Goal: Task Accomplishment & Management: Complete application form

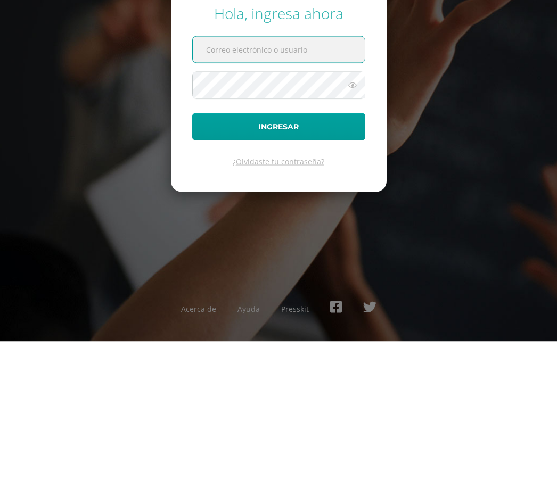
click at [511, 162] on div "Hola, ingresa ahora Ingresar ¿Olvidaste tu contraseña? Acerca de Ayuda Presskit" at bounding box center [278, 243] width 557 height 205
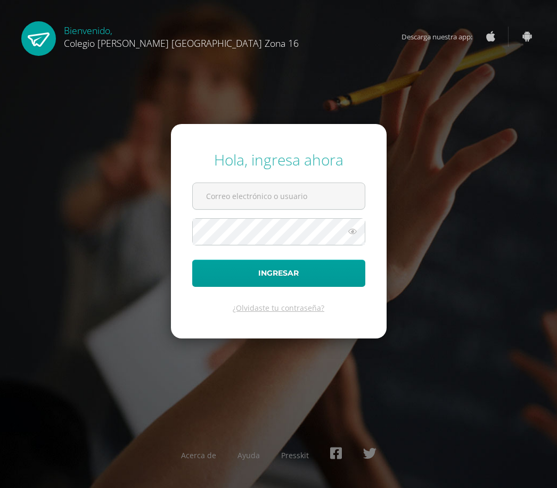
click at [351, 183] on input "text" at bounding box center [279, 196] width 172 height 26
type input "[EMAIL_ADDRESS][DOMAIN_NAME]"
click at [341, 260] on button "Ingresar" at bounding box center [278, 273] width 173 height 27
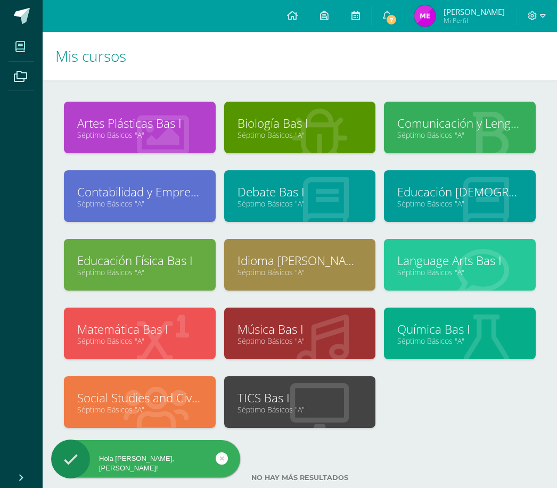
click at [315, 150] on icon at bounding box center [319, 135] width 59 height 52
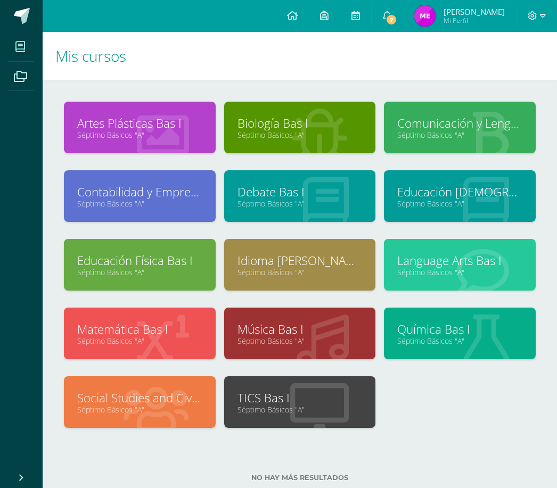
click at [333, 138] on link "Séptimo Básicos "A"" at bounding box center [299, 135] width 125 height 10
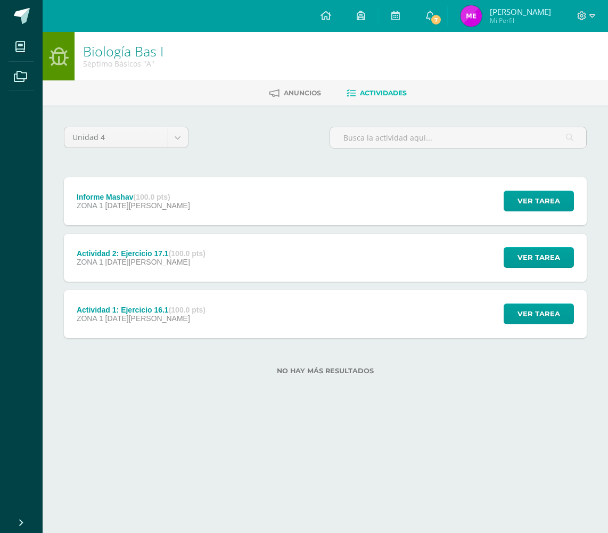
click at [558, 209] on span "Ver tarea" at bounding box center [538, 201] width 43 height 20
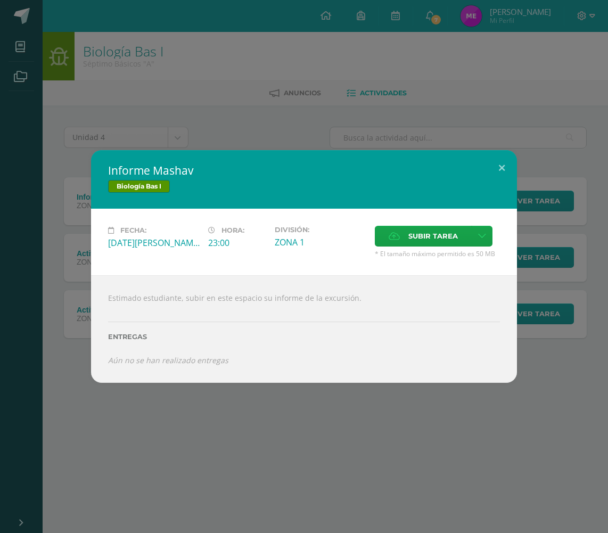
click at [486, 236] on icon at bounding box center [482, 236] width 8 height 9
click at [450, 254] on span "Subir enlace" at bounding box center [440, 258] width 45 height 10
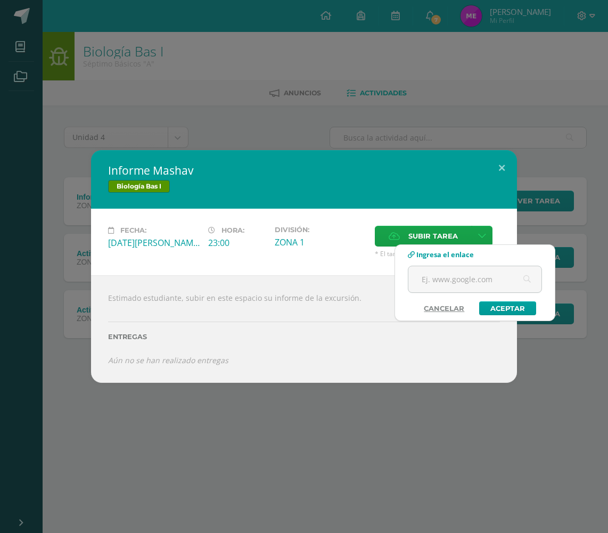
click at [443, 273] on input "text" at bounding box center [474, 279] width 133 height 26
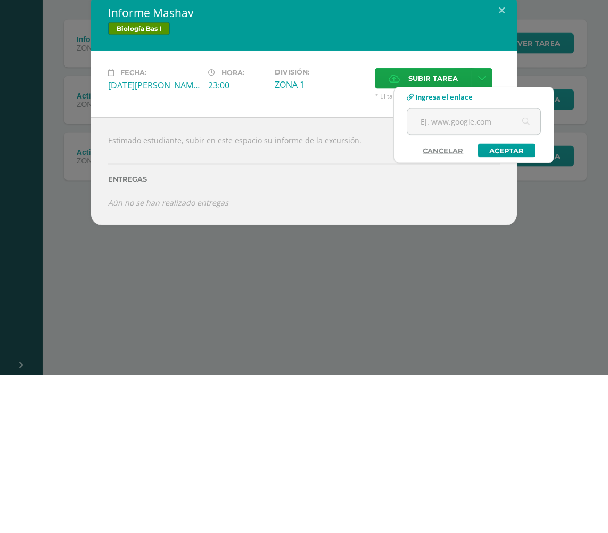
click at [445, 266] on input "text" at bounding box center [473, 279] width 133 height 26
paste input "[URL][DOMAIN_NAME]"
type input "[URL][DOMAIN_NAME]"
click at [496, 301] on link "Aceptar" at bounding box center [506, 308] width 57 height 14
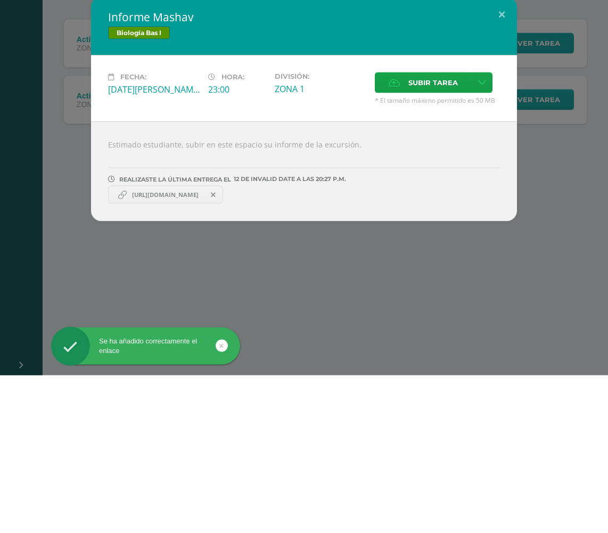
click at [560, 154] on div "Informe Mashav Biología Bas I Fecha: [DATE][PERSON_NAME] Hora: 23:00 División: …" at bounding box center [303, 266] width 599 height 225
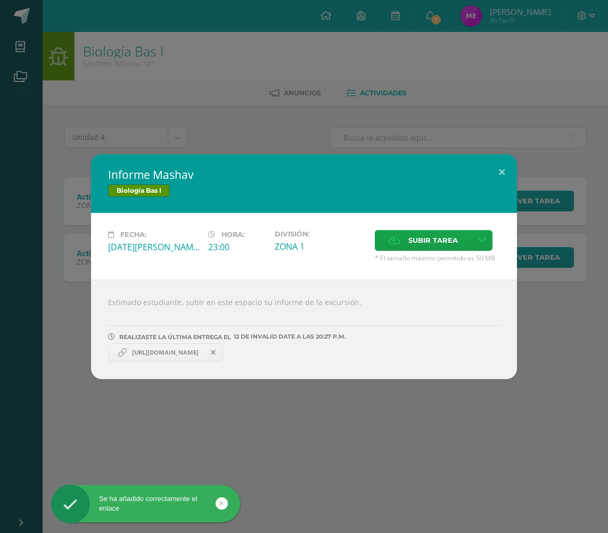
scroll to position [0, 26]
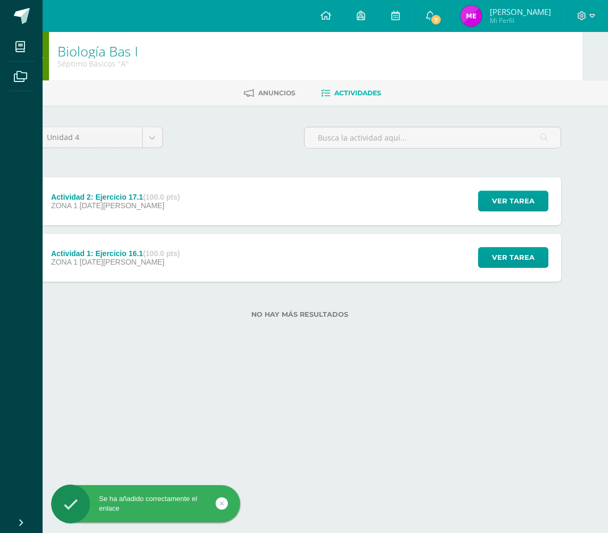
click at [420, 198] on div "Actividad 2: Ejercicio 17.1 (100.0 pts) ZONA 1 11 de Agosto Ver tarea Actividad…" at bounding box center [299, 201] width 523 height 48
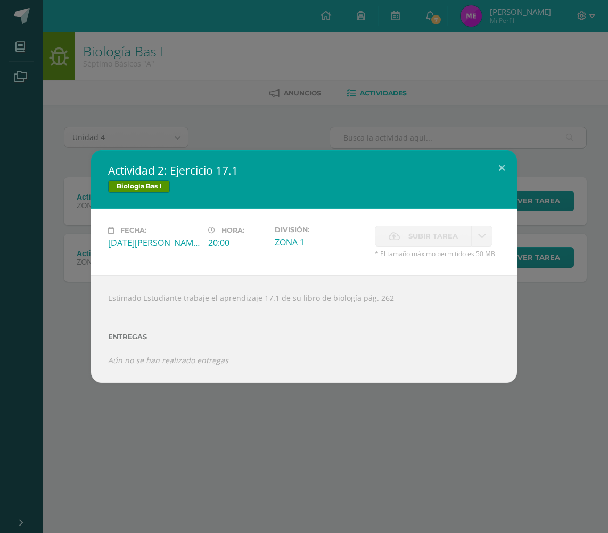
click at [505, 176] on button at bounding box center [502, 168] width 30 height 36
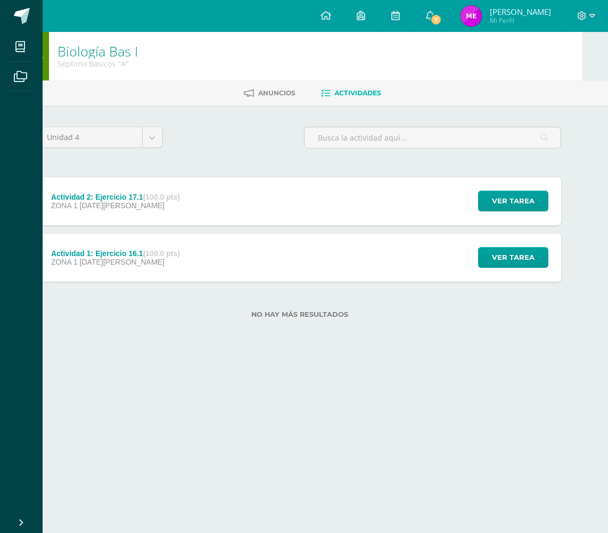
click at [398, 247] on div "Actividad 1: Ejercicio 16.1 (100.0 pts) ZONA 1 04 de Agosto Ver tarea Actividad…" at bounding box center [299, 258] width 523 height 48
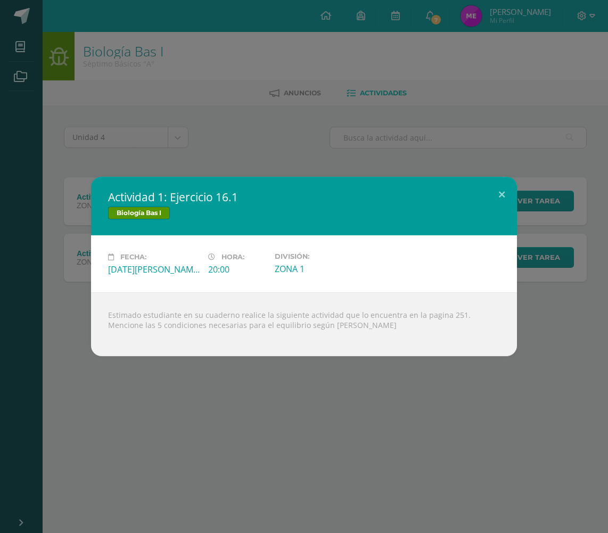
click at [510, 193] on button at bounding box center [502, 195] width 30 height 36
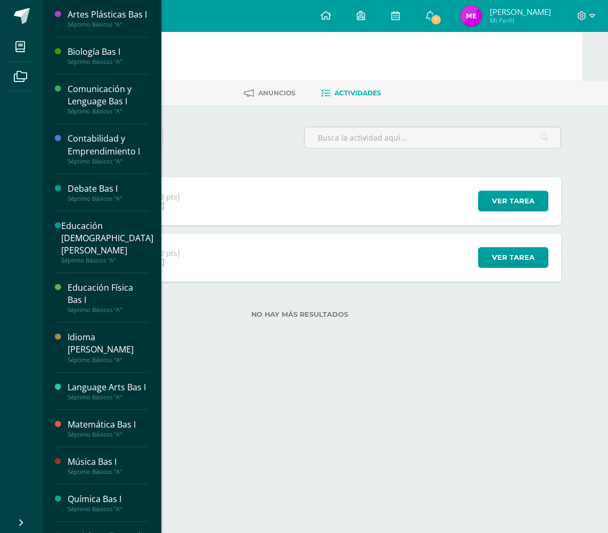
click at [34, 45] on link "Mis cursos" at bounding box center [22, 47] width 26 height 30
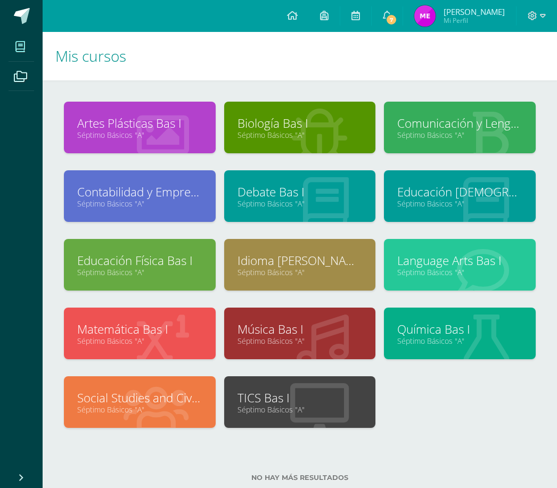
click at [453, 341] on link "Séptimo Básicos "A"" at bounding box center [459, 341] width 125 height 10
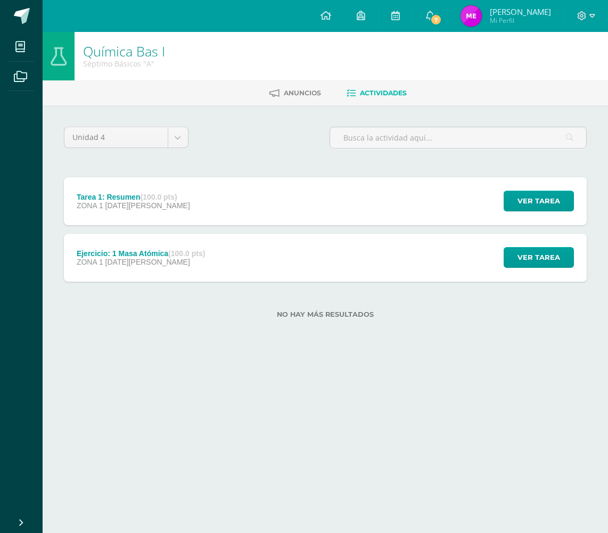
click at [348, 235] on div "Ejercicio: 1 Masa Atómica (100.0 pts) ZONA 1 [DATE][PERSON_NAME] Ver tarea Ejer…" at bounding box center [325, 258] width 523 height 48
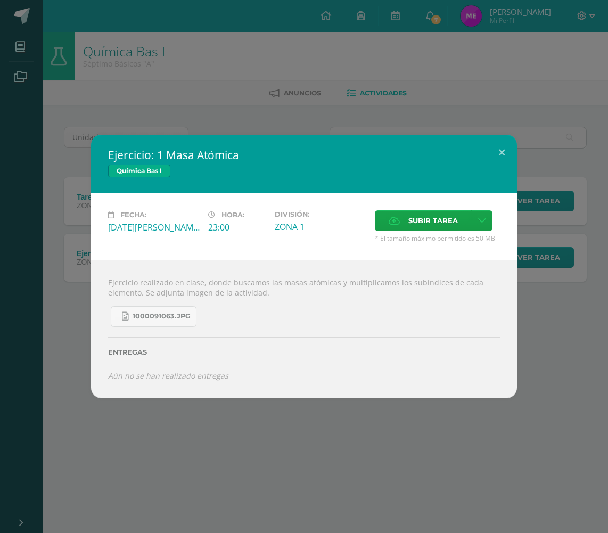
click at [195, 326] on link "1000091063.jpg" at bounding box center [154, 316] width 86 height 21
click at [423, 220] on span "Subir tarea" at bounding box center [433, 221] width 50 height 20
click at [0, 0] on input "Subir tarea" at bounding box center [0, 0] width 0 height 0
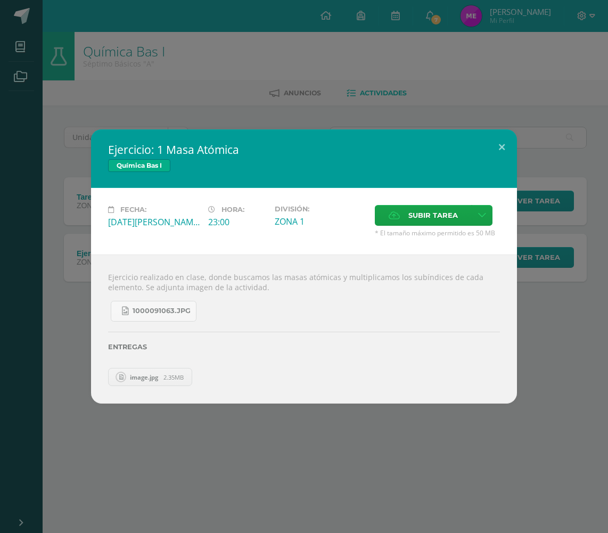
click at [481, 211] on link at bounding box center [482, 215] width 21 height 21
click at [443, 208] on span "Subir tarea" at bounding box center [433, 215] width 50 height 20
click at [0, 0] on input "Subir tarea" at bounding box center [0, 0] width 0 height 0
click at [499, 147] on button at bounding box center [502, 147] width 30 height 36
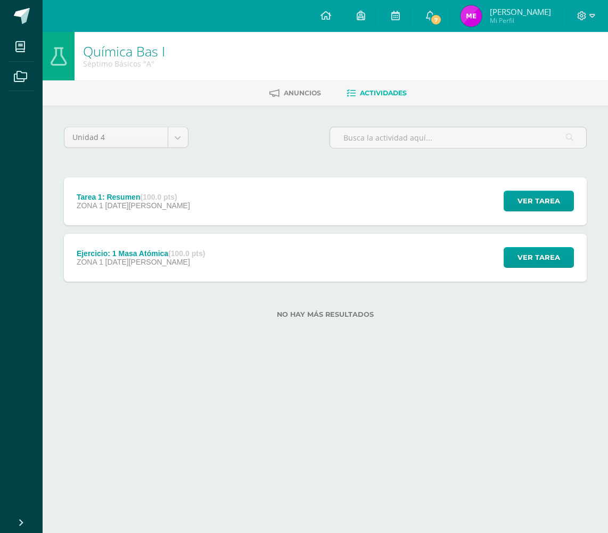
click at [450, 240] on div "Ejercicio: 1 Masa Atómica (100.0 pts) ZONA 1 08 de Agosto Ver tarea Ejercicio: …" at bounding box center [325, 258] width 523 height 48
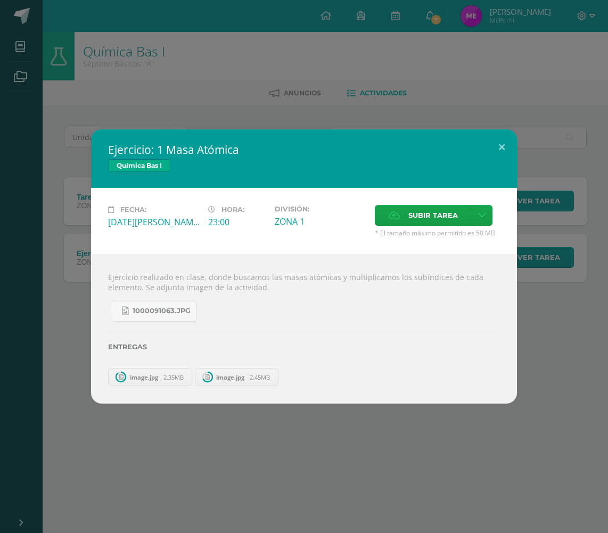
click at [504, 144] on button at bounding box center [502, 147] width 30 height 36
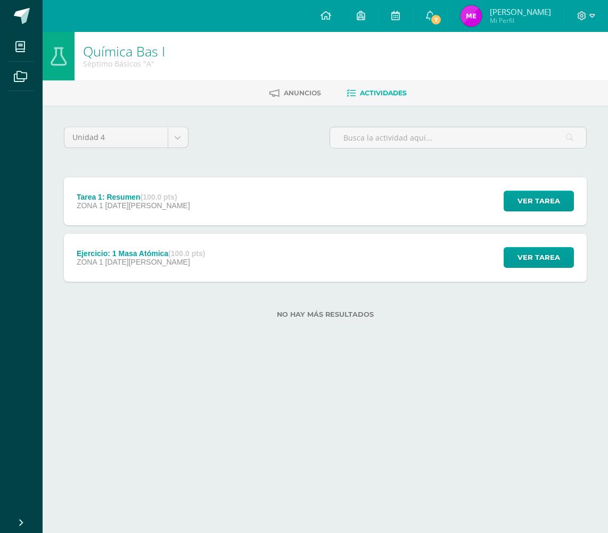
click at [404, 208] on div "Tarea 1: Resumen (100.0 pts) ZONA 1 13 de Agosto Ver tarea Tarea 1: Resumen Quí…" at bounding box center [325, 201] width 523 height 48
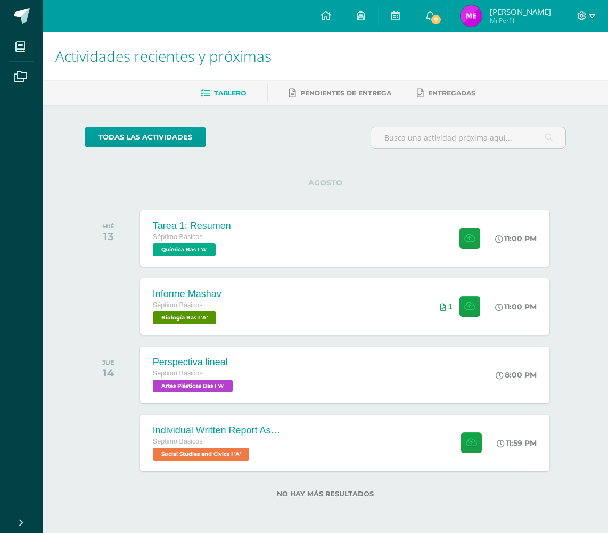
click at [323, 309] on div "Informe Mashav Séptimo Básicos Biología Bas I 'A' 11:00 PM 1 Informe Mashav Bio…" at bounding box center [344, 306] width 409 height 56
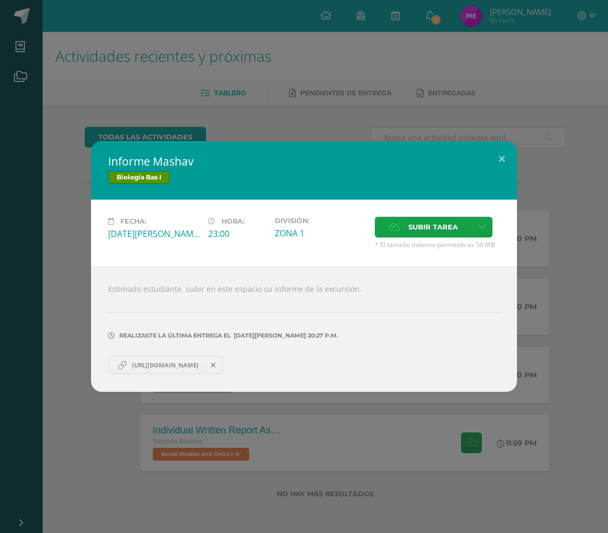
click at [223, 367] on span at bounding box center [213, 365] width 18 height 12
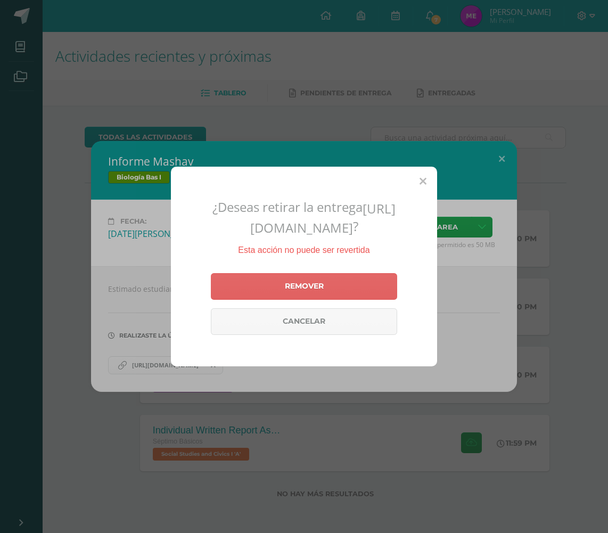
click at [350, 300] on link "Remover" at bounding box center [304, 286] width 186 height 27
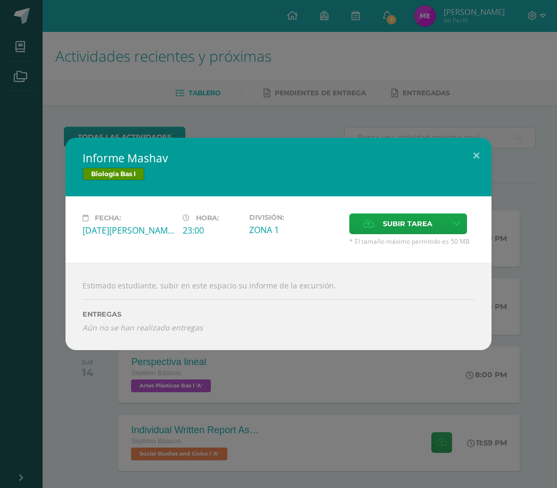
click at [466, 225] on link at bounding box center [456, 223] width 21 height 21
click at [429, 245] on span "Subir enlace" at bounding box center [411, 247] width 45 height 10
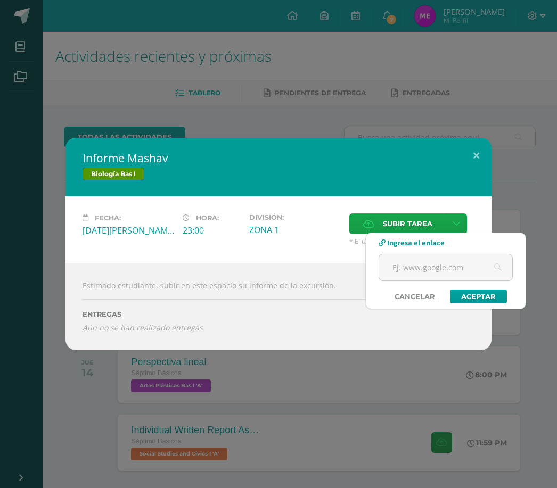
click at [421, 263] on input "text" at bounding box center [445, 267] width 133 height 26
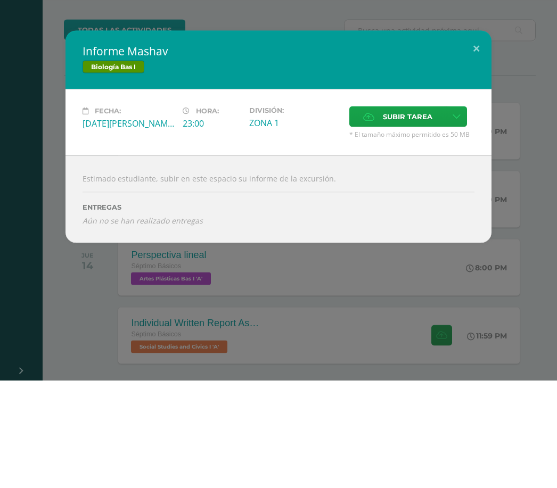
click at [459, 219] on icon at bounding box center [457, 223] width 8 height 9
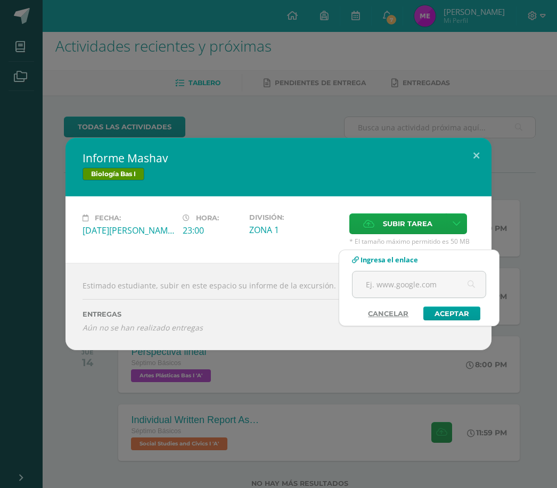
click at [402, 288] on input "text" at bounding box center [418, 285] width 133 height 26
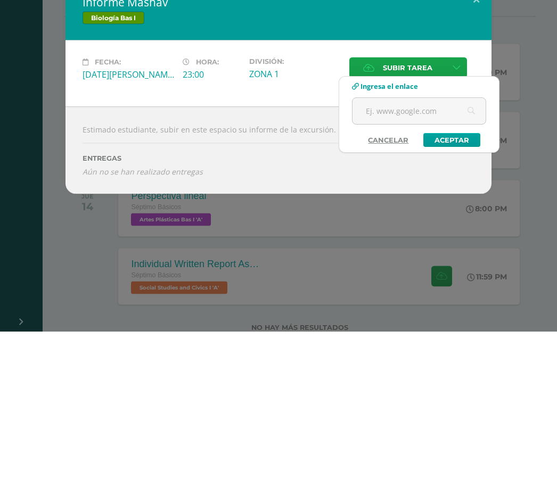
click at [409, 254] on input "text" at bounding box center [418, 267] width 133 height 26
paste input "[URL][DOMAIN_NAME]"
type input "[URL][DOMAIN_NAME]"
click at [464, 290] on link "Aceptar" at bounding box center [451, 297] width 57 height 14
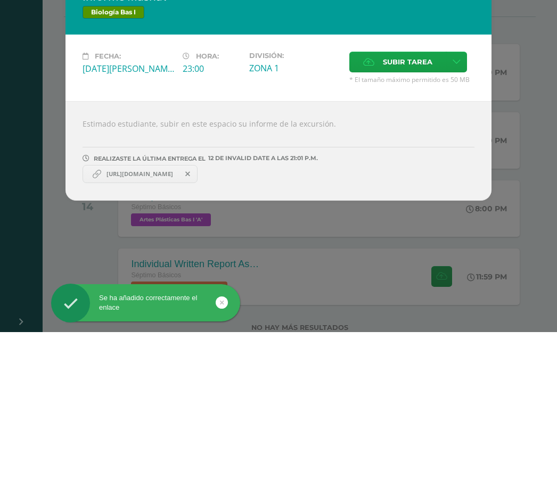
click at [519, 138] on div "Informe Mashav Biología Bas I Fecha: [DATE][PERSON_NAME] Hora: 23:00 División: …" at bounding box center [278, 244] width 548 height 225
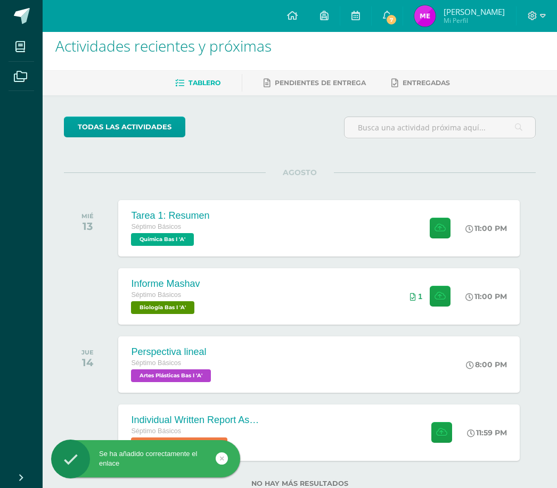
click at [348, 218] on div "Tarea 1: Resumen Séptimo Básicos Química Bas I 'A' 11:00 PM Tarea 1: Resumen Qu…" at bounding box center [318, 228] width 401 height 56
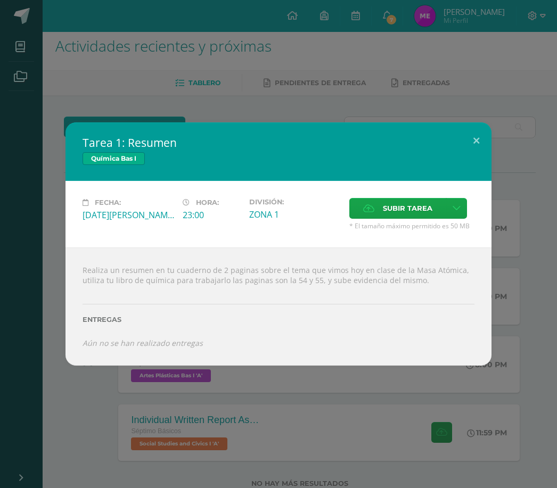
click at [480, 155] on button at bounding box center [476, 140] width 30 height 36
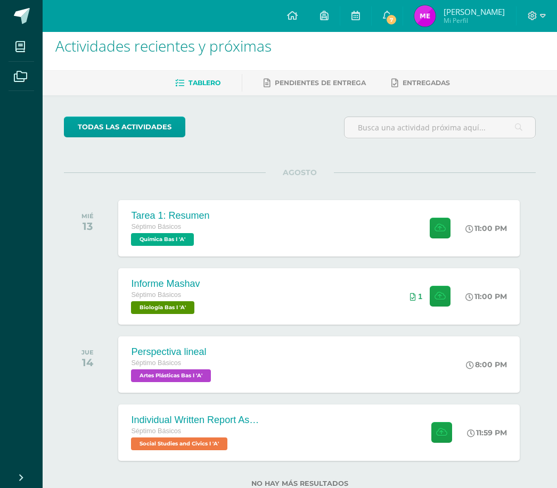
click at [476, 219] on div "11:00 PM" at bounding box center [491, 228] width 56 height 56
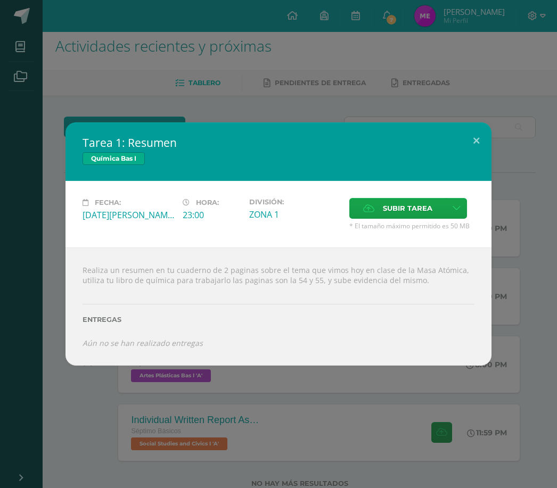
click at [454, 213] on icon at bounding box center [457, 208] width 8 height 9
click at [404, 218] on span "Subir tarea" at bounding box center [408, 209] width 50 height 20
click at [0, 0] on input "Subir tarea" at bounding box center [0, 0] width 0 height 0
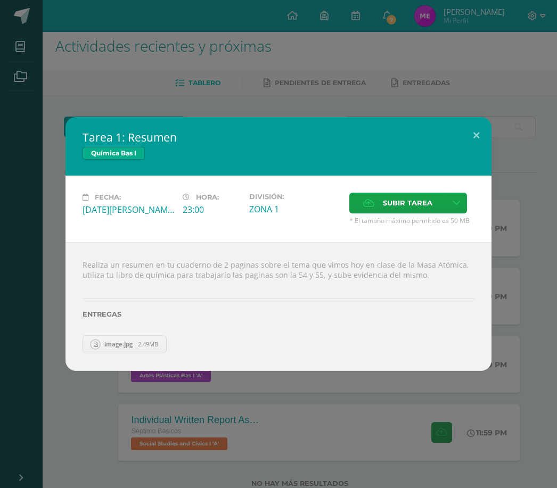
click at [402, 213] on span "Subir tarea" at bounding box center [408, 203] width 50 height 20
click at [0, 0] on input "Subir tarea" at bounding box center [0, 0] width 0 height 0
click at [483, 145] on button at bounding box center [476, 135] width 30 height 36
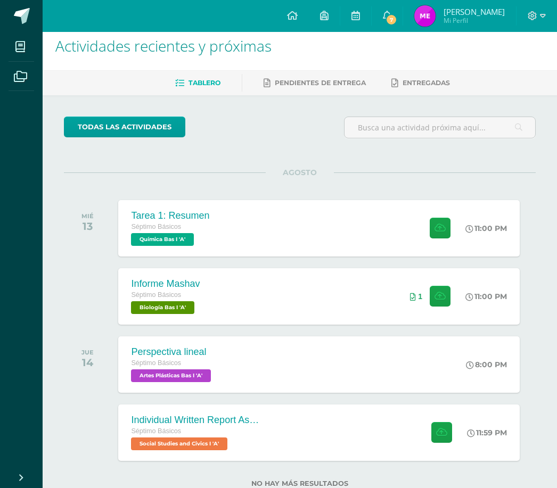
click at [350, 367] on div "Perspectiva lineal Séptimo Básicos Artes Plásticas Bas I 'A' 8:00 PM Perspectiv…" at bounding box center [318, 364] width 401 height 56
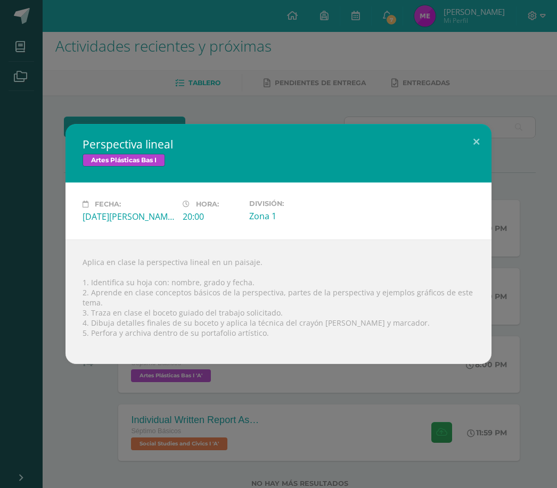
click at [483, 160] on button at bounding box center [476, 142] width 30 height 36
